Goal: Transaction & Acquisition: Purchase product/service

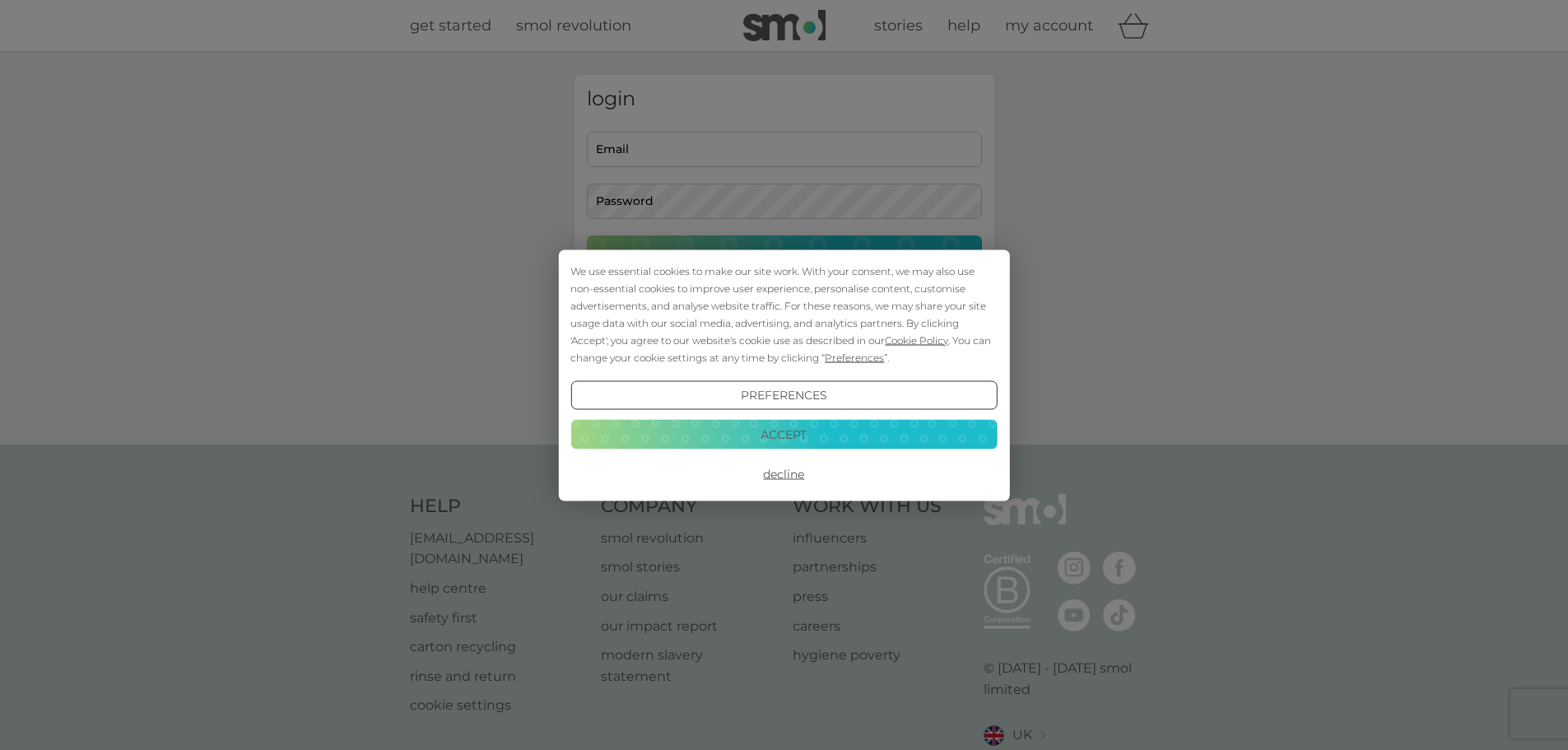
click at [786, 428] on button "Accept" at bounding box center [784, 435] width 427 height 30
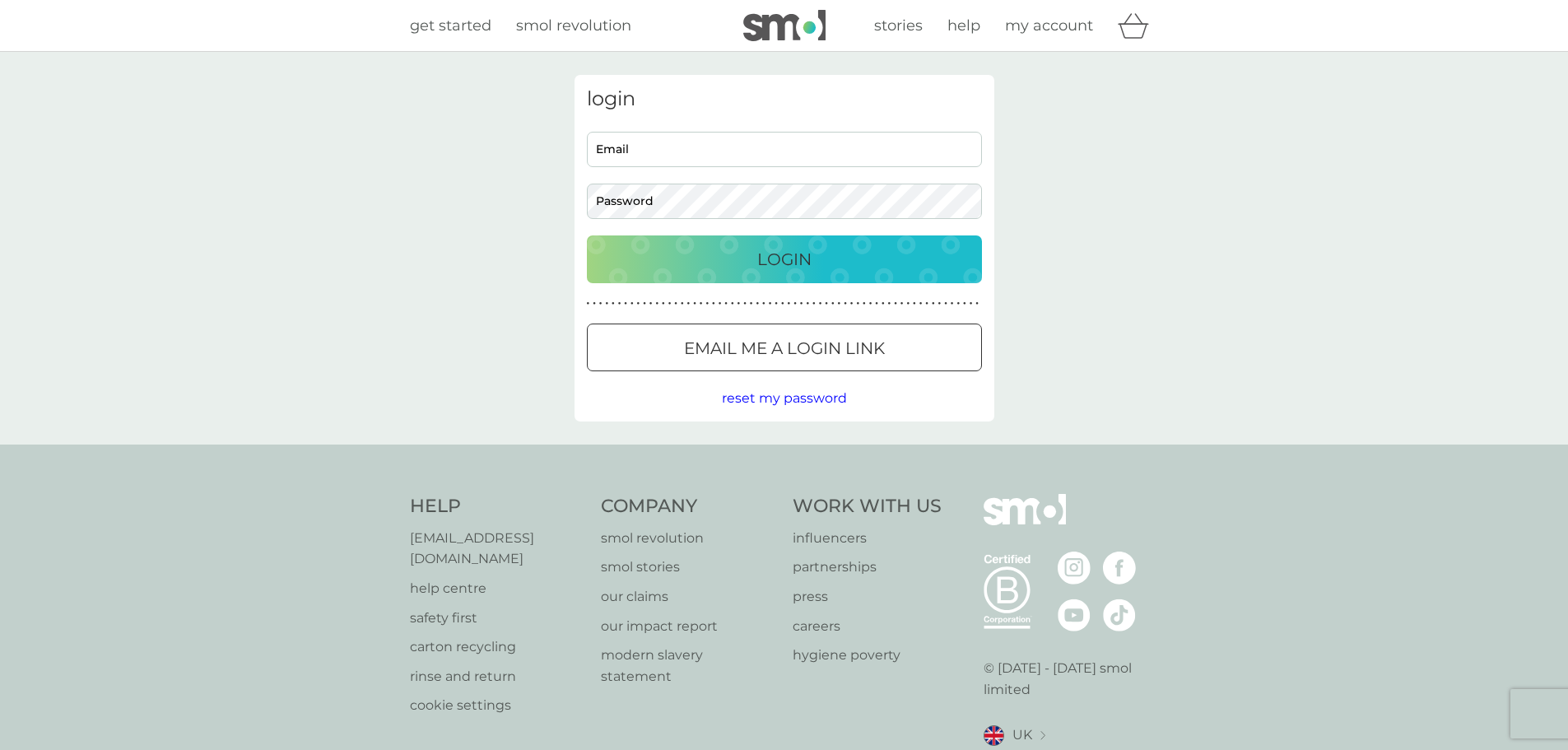
click at [658, 155] on input "Email" at bounding box center [784, 149] width 395 height 35
type input "[EMAIL_ADDRESS][DOMAIN_NAME]"
click at [750, 230] on div "login [EMAIL_ADDRESS][DOMAIN_NAME] Email Password Login ● ● ● ● ● ● ● ● ● ● ● ●…" at bounding box center [784, 248] width 420 height 346
click at [755, 261] on div "Login" at bounding box center [784, 260] width 362 height 27
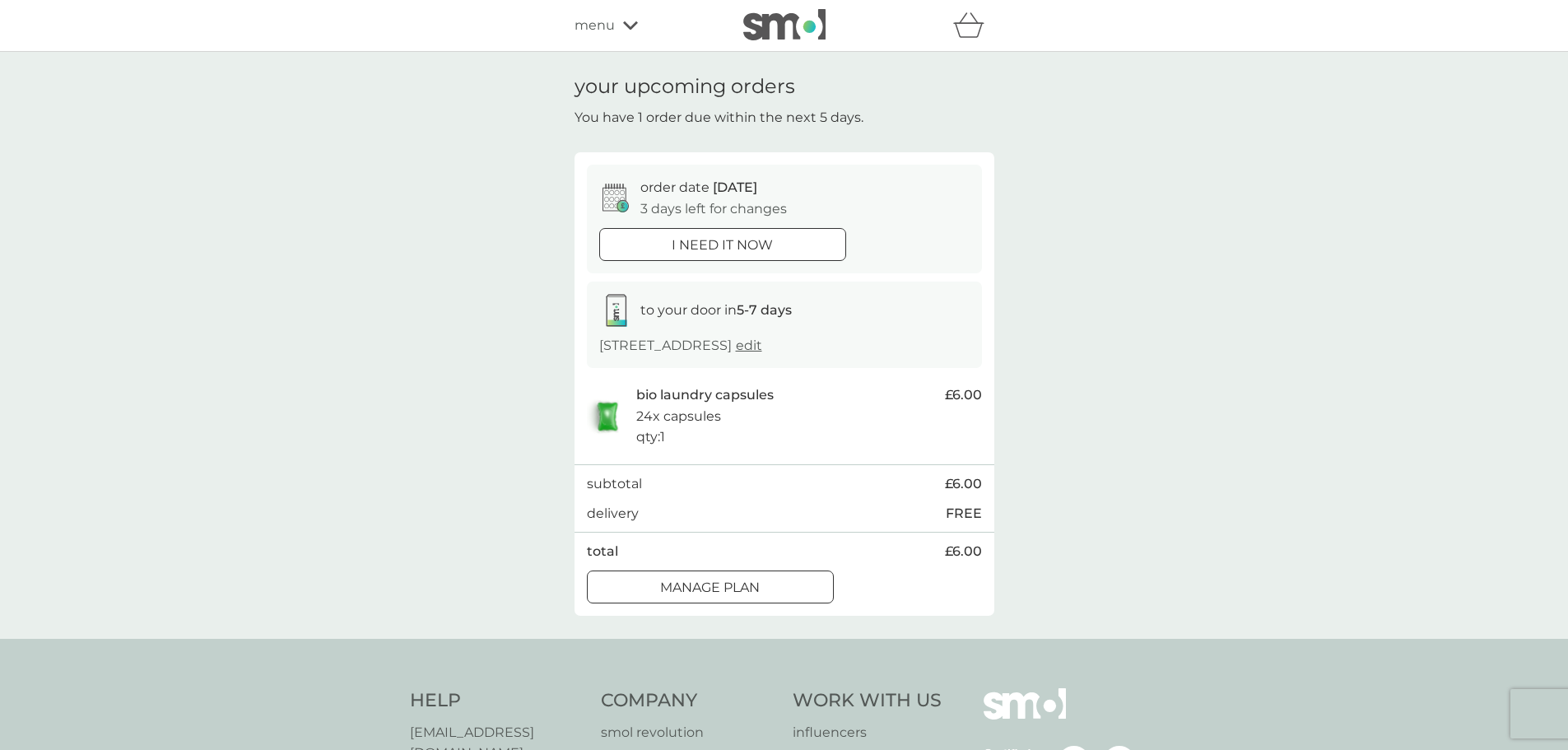
click at [577, 21] on span "menu" at bounding box center [595, 26] width 41 height 21
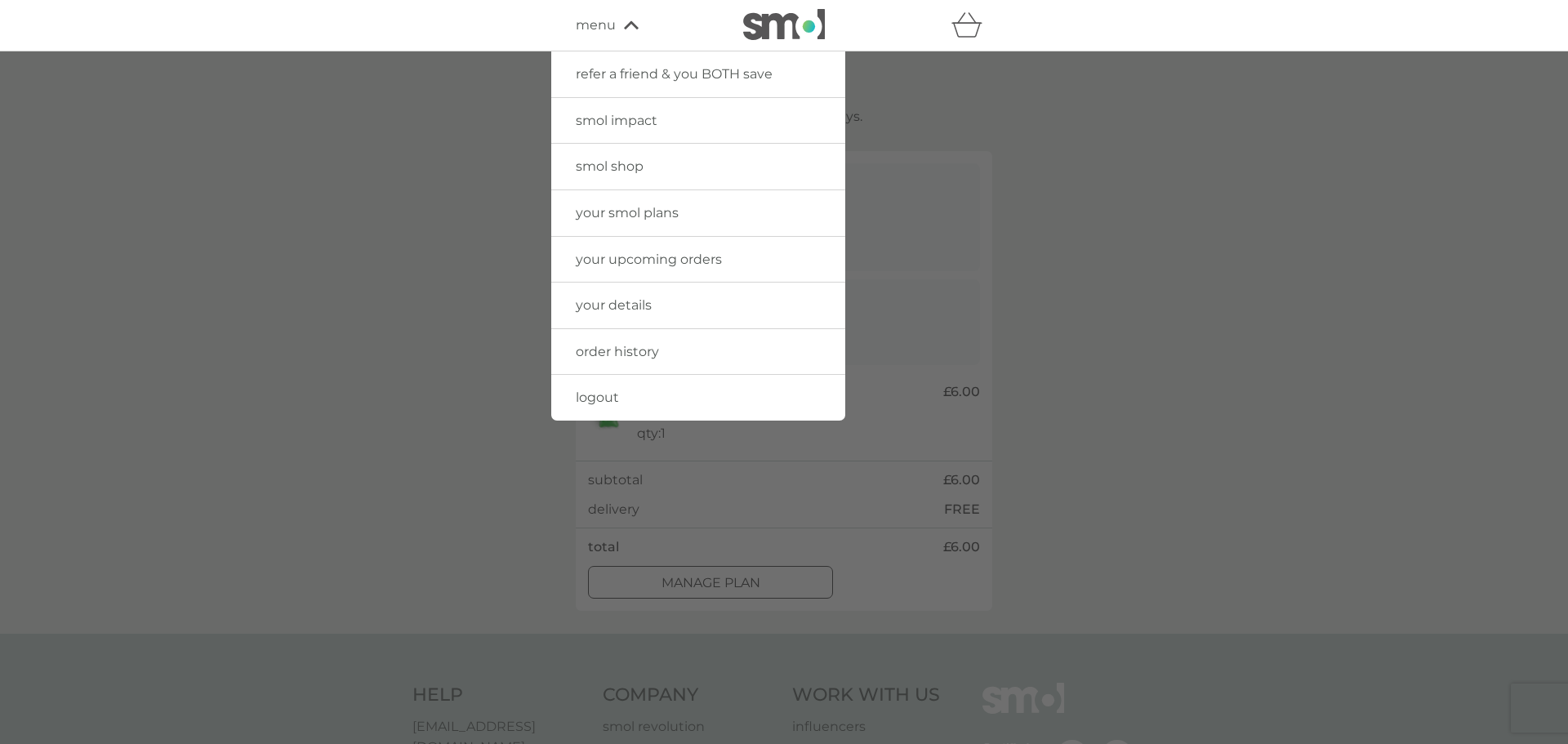
click at [634, 209] on span "your smol plans" at bounding box center [627, 213] width 103 height 16
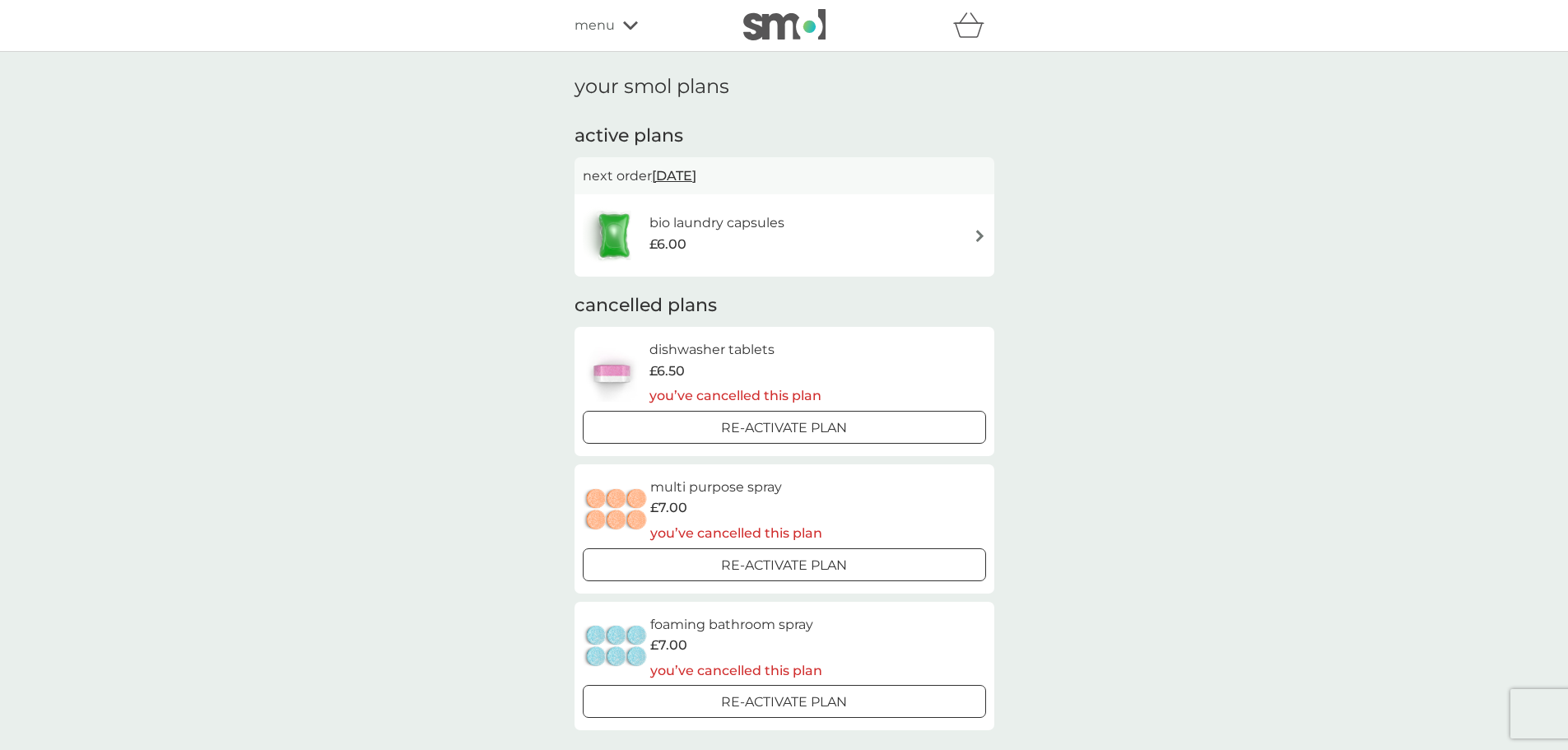
click at [587, 20] on span "menu" at bounding box center [595, 26] width 41 height 21
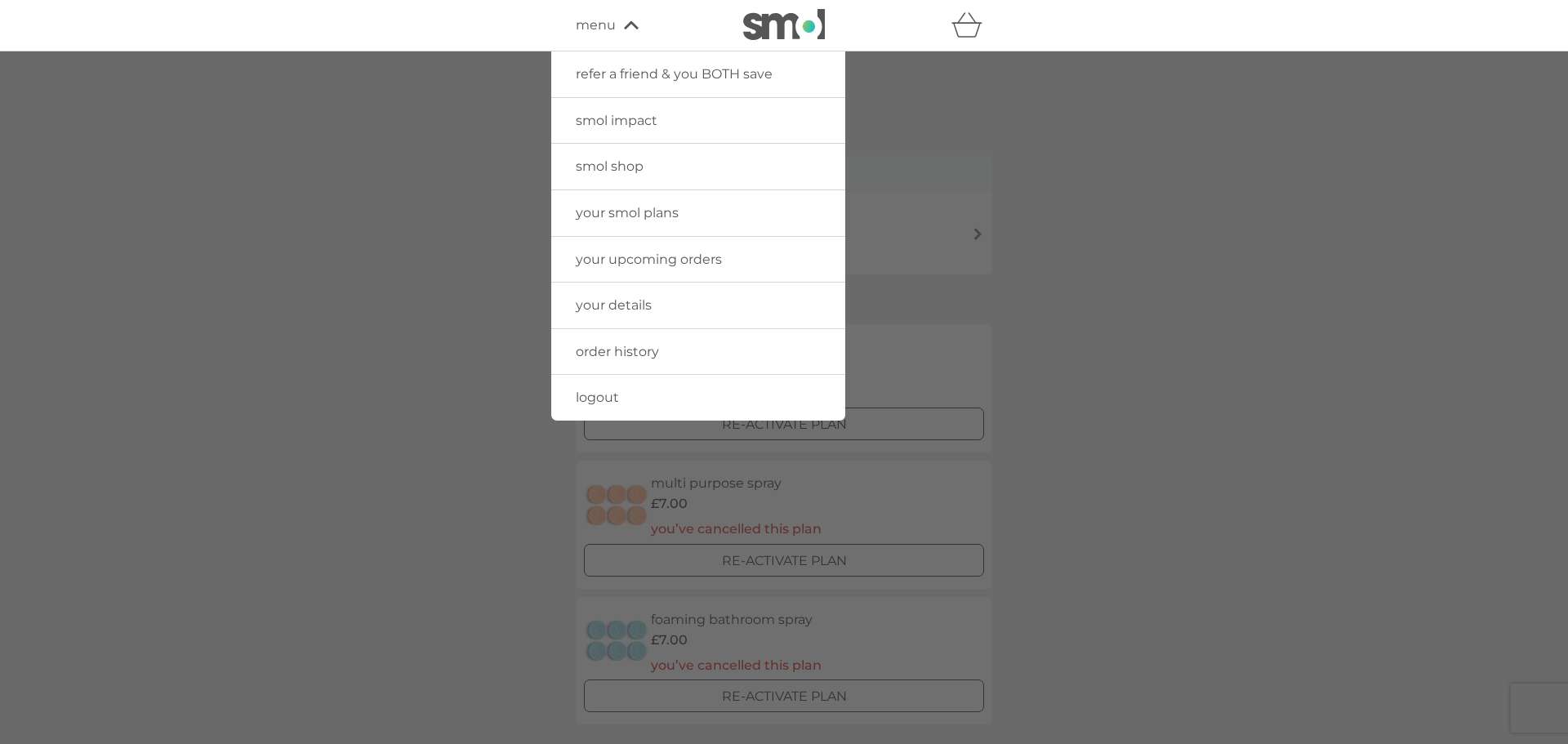
click at [605, 173] on span "smol shop" at bounding box center [609, 167] width 67 height 16
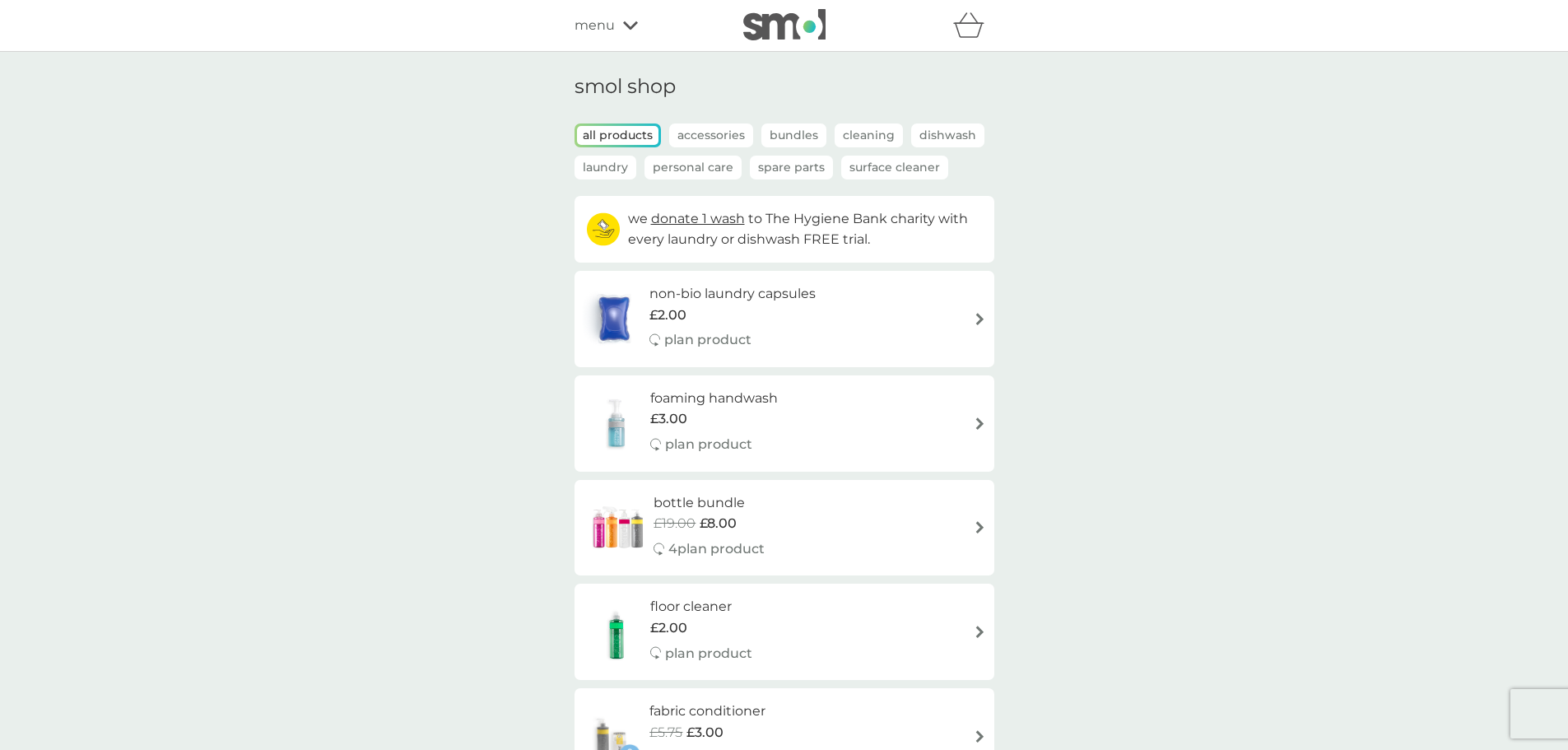
scroll to position [82, 0]
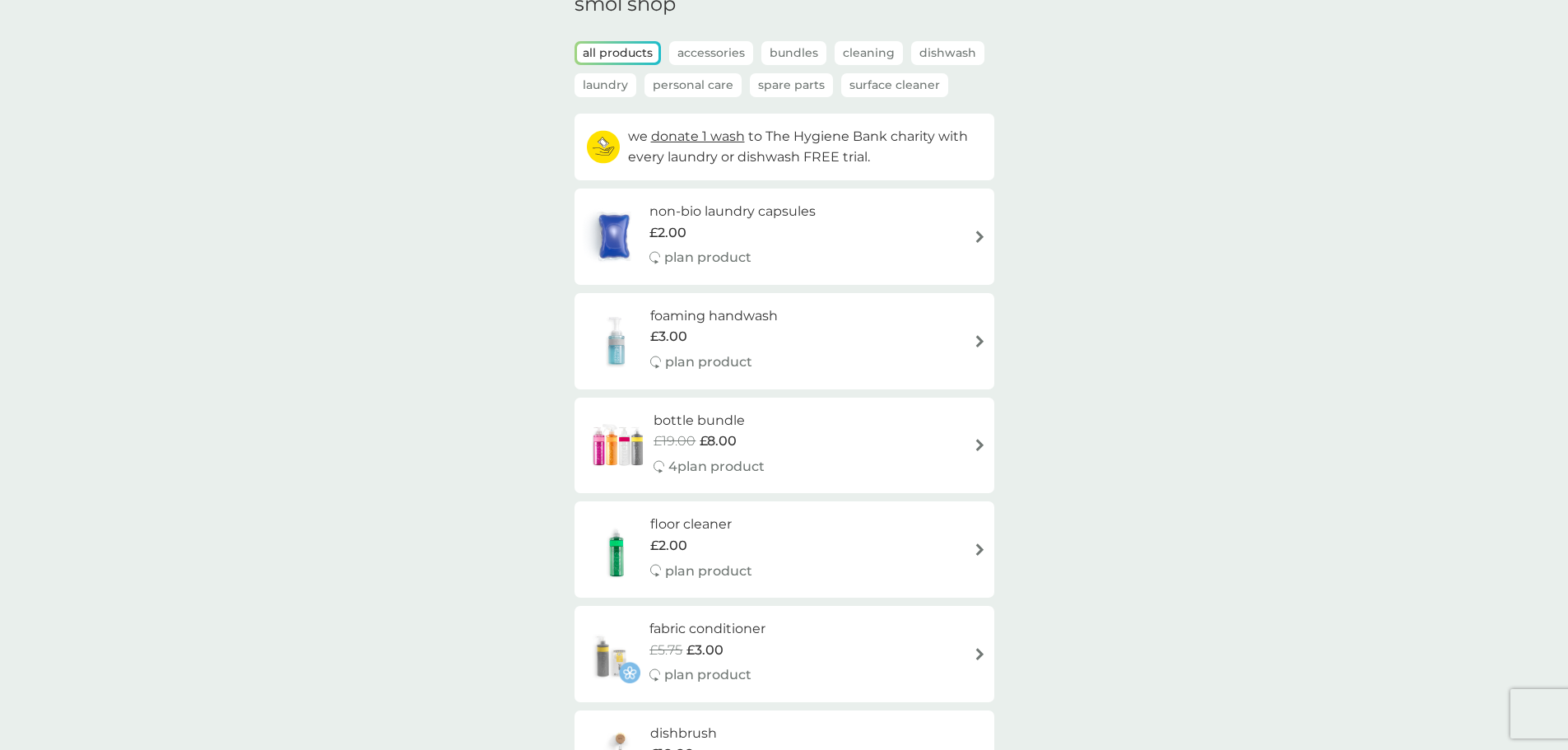
click at [731, 423] on h6 "bottle bundle" at bounding box center [709, 420] width 111 height 21
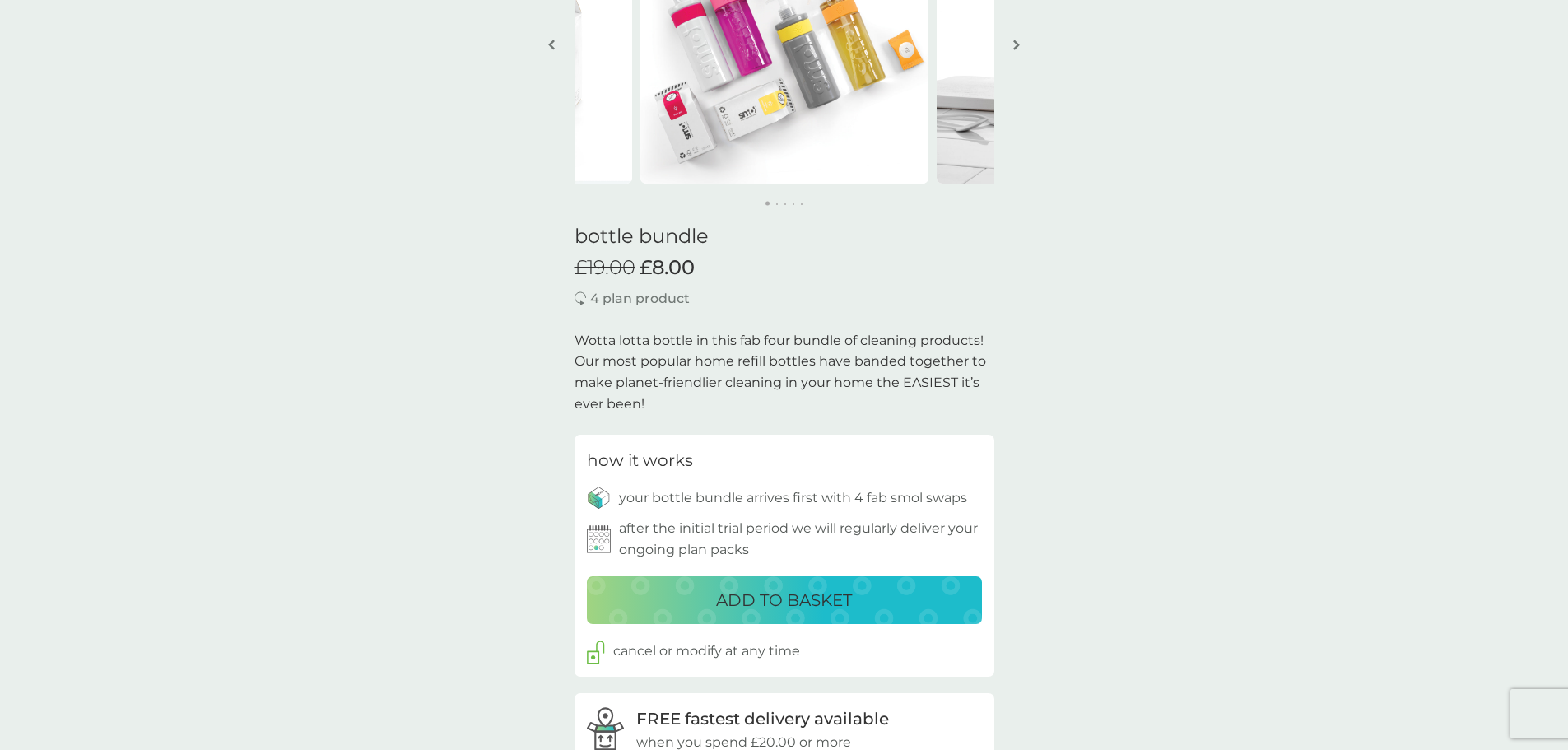
scroll to position [82, 0]
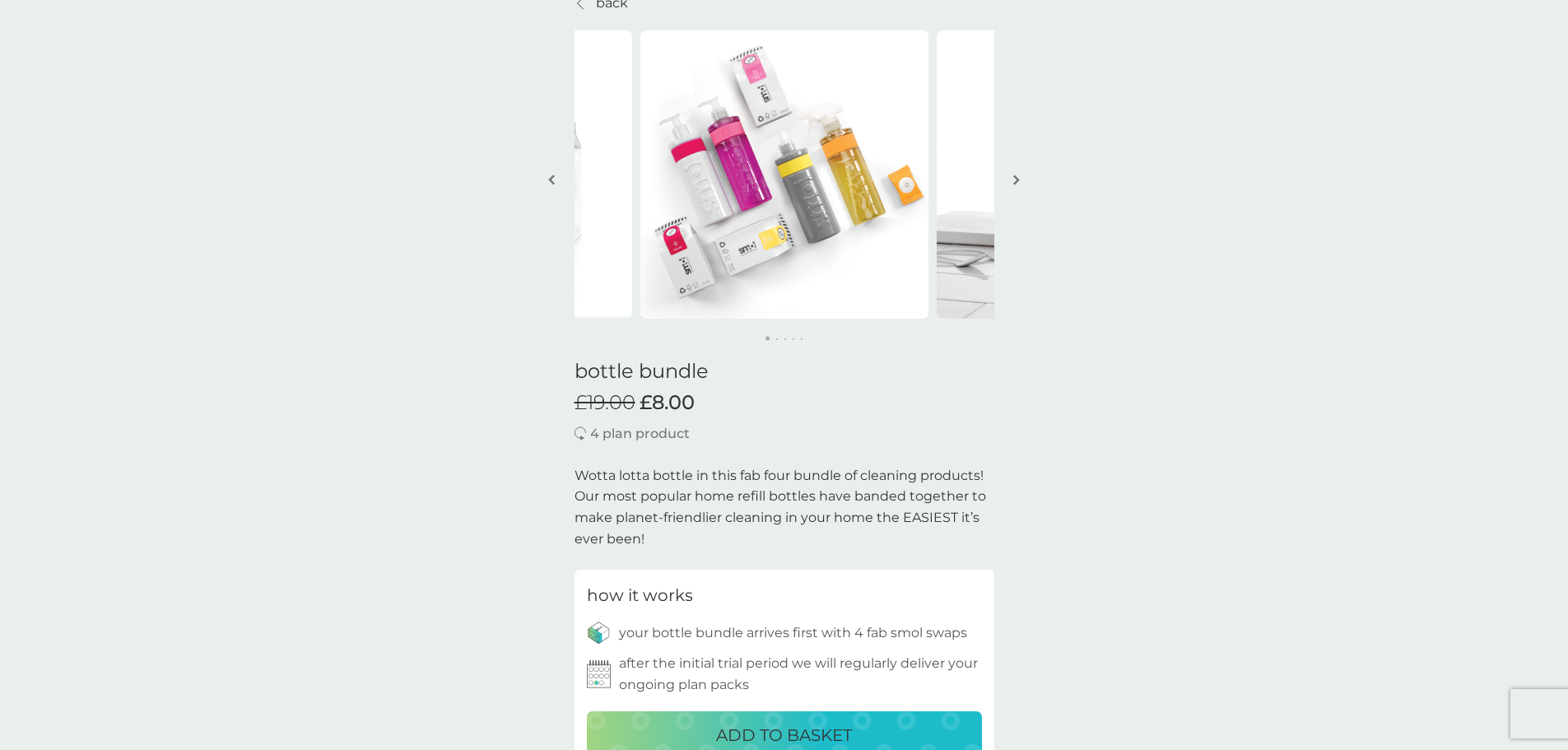
click at [1013, 184] on img "button" at bounding box center [1016, 180] width 6 height 12
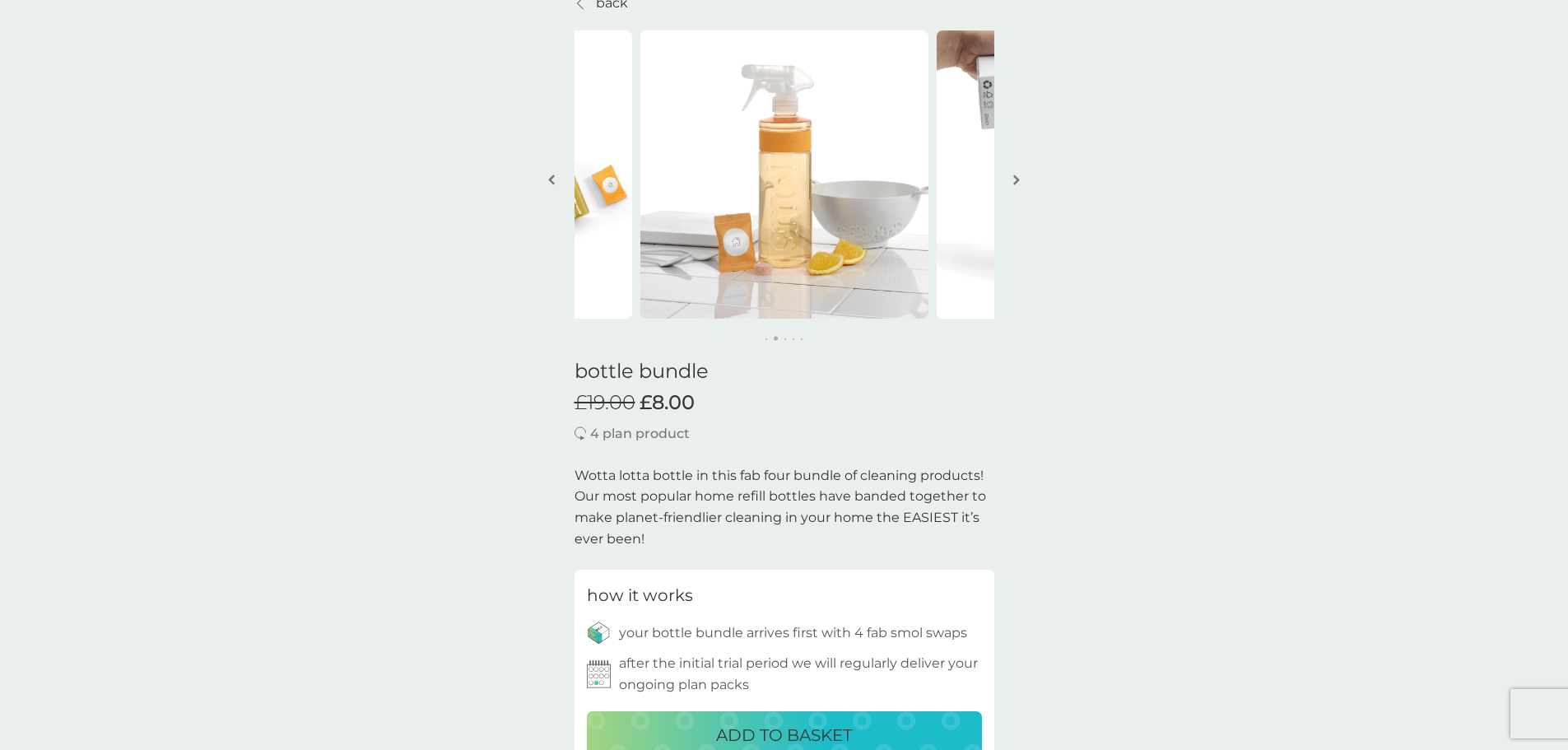
click at [1013, 184] on img "button" at bounding box center [1016, 180] width 6 height 12
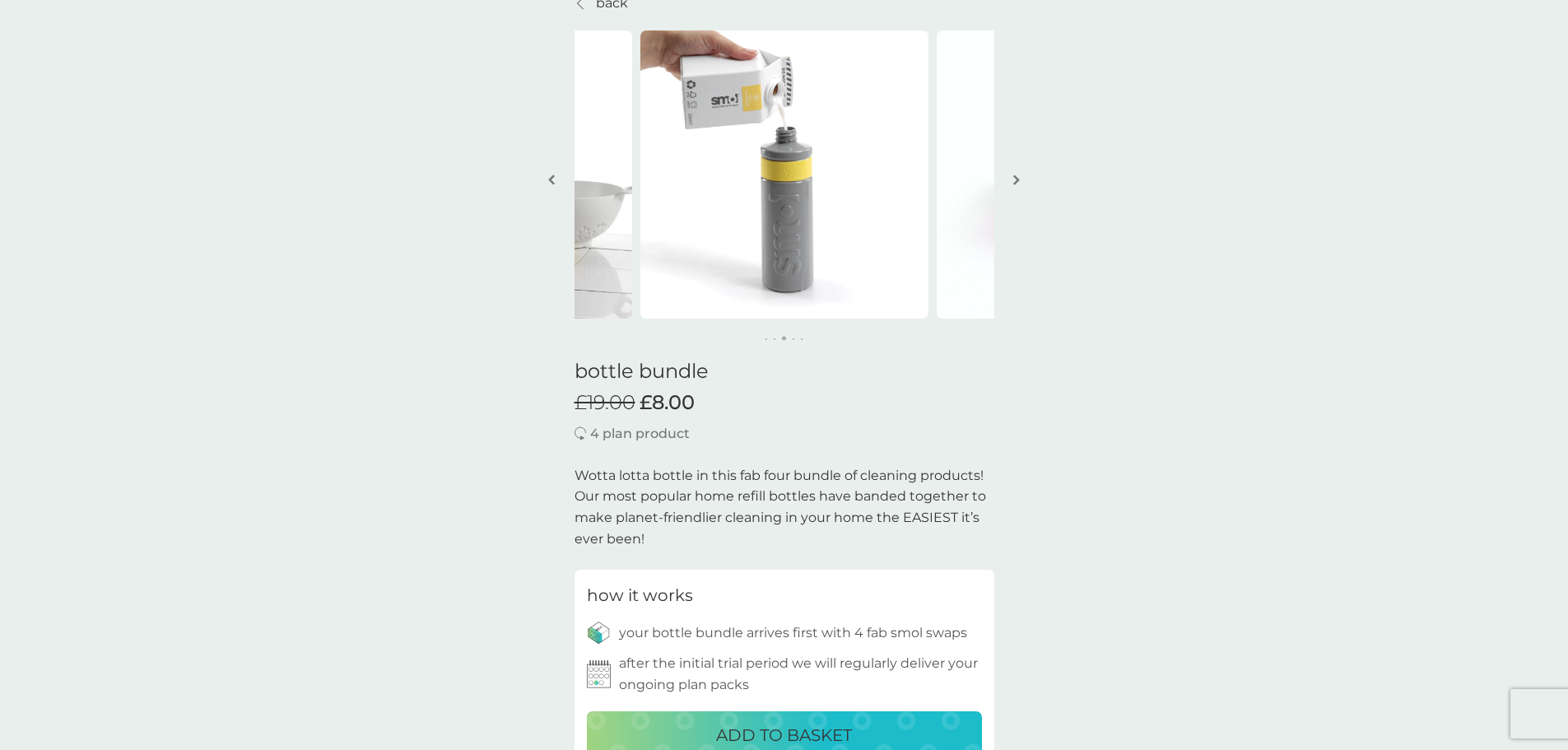
click at [1013, 184] on img "button" at bounding box center [1016, 180] width 6 height 12
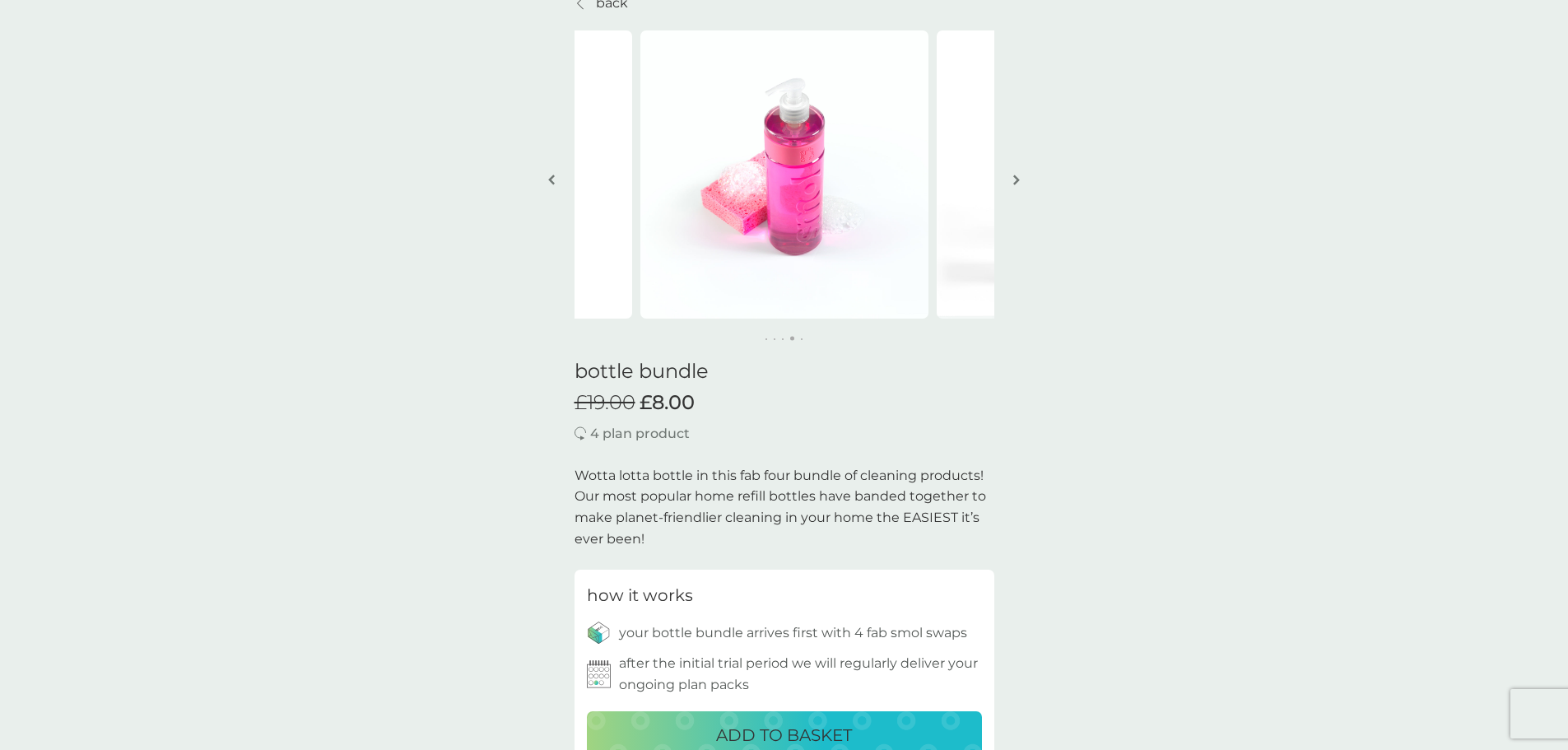
click at [1013, 184] on img "button" at bounding box center [1016, 180] width 6 height 12
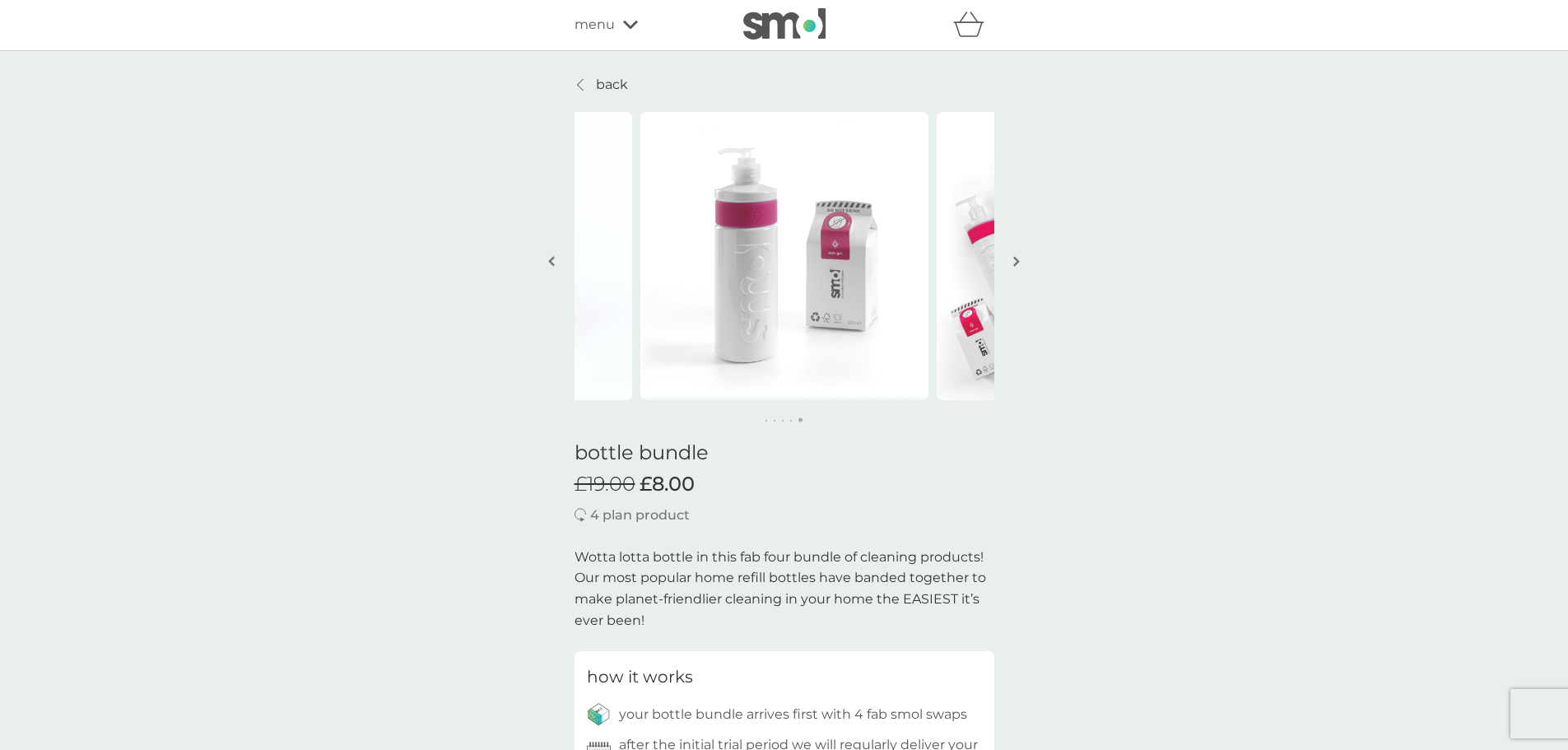
scroll to position [0, 0]
click at [1019, 278] on button "button" at bounding box center [1017, 263] width 12 height 82
